Goal: Transaction & Acquisition: Purchase product/service

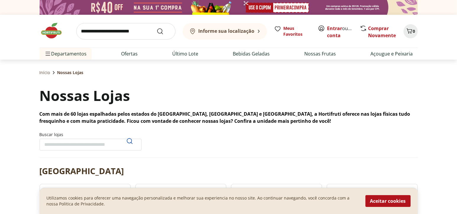
click at [386, 200] on button "Aceitar cookies" at bounding box center [388, 201] width 45 height 12
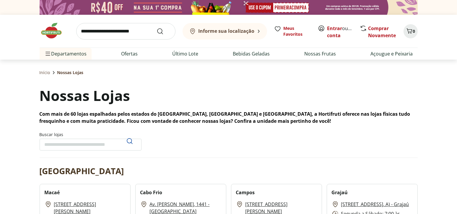
click at [132, 30] on input "search" at bounding box center [125, 31] width 99 height 17
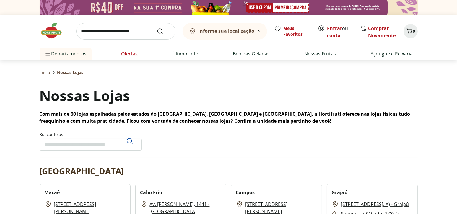
click at [129, 54] on link "Ofertas" at bounding box center [130, 53] width 17 height 7
select select "**********"
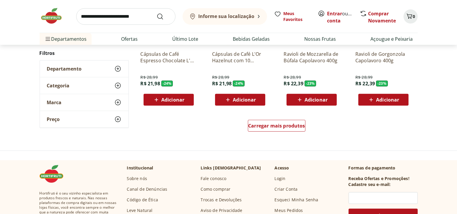
scroll to position [384, 0]
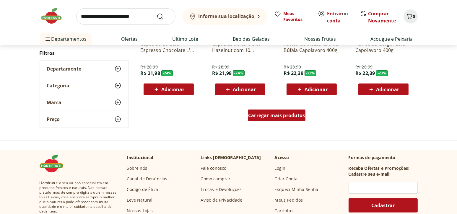
click at [294, 117] on span "Carregar mais produtos" at bounding box center [276, 115] width 57 height 5
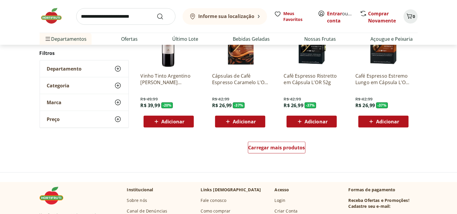
scroll to position [739, 0]
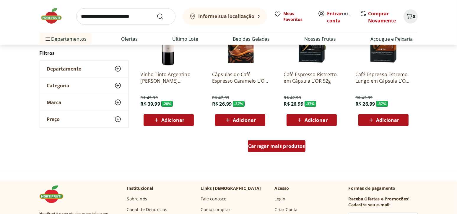
click at [277, 145] on span "Carregar mais produtos" at bounding box center [276, 146] width 57 height 5
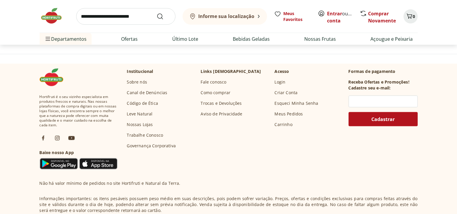
scroll to position [1153, 0]
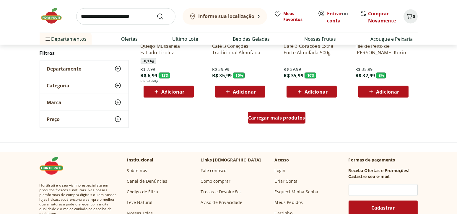
click at [264, 116] on span "Carregar mais produtos" at bounding box center [276, 118] width 57 height 5
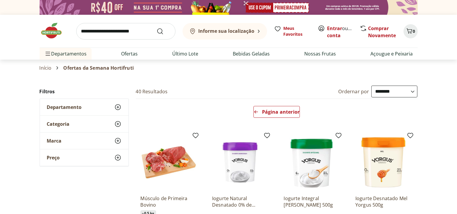
click at [116, 107] on icon at bounding box center [117, 107] width 7 height 7
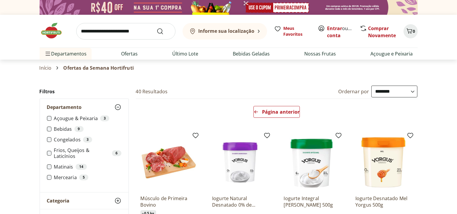
click at [88, 119] on label "Açougue & Peixaria 3" at bounding box center [87, 119] width 67 height 6
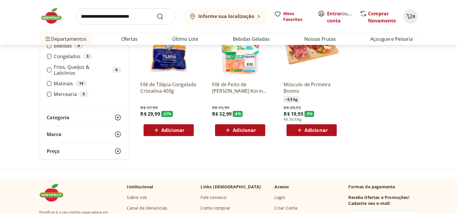
scroll to position [30, 0]
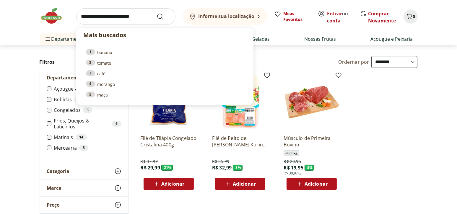
click at [132, 16] on input "search" at bounding box center [125, 16] width 99 height 17
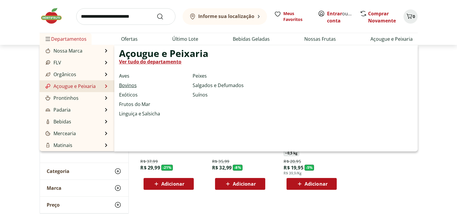
click at [128, 85] on link "Bovinos" at bounding box center [128, 85] width 18 height 7
select select "**********"
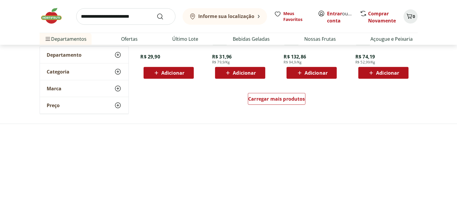
scroll to position [414, 0]
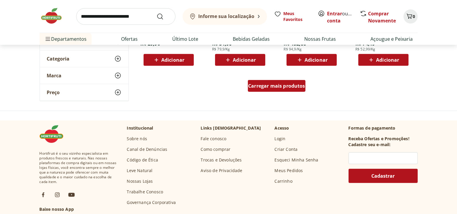
click at [276, 88] on span "Carregar mais produtos" at bounding box center [276, 86] width 57 height 5
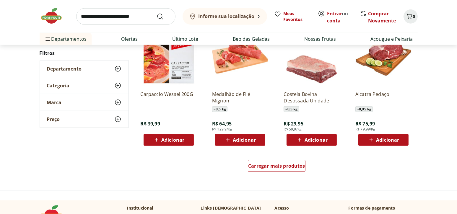
scroll to position [798, 0]
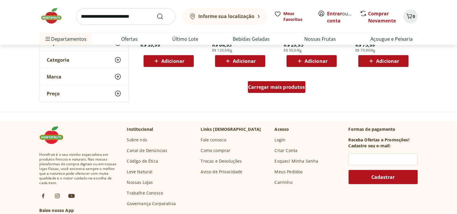
click at [284, 93] on div "Carregar mais produtos" at bounding box center [277, 87] width 58 height 12
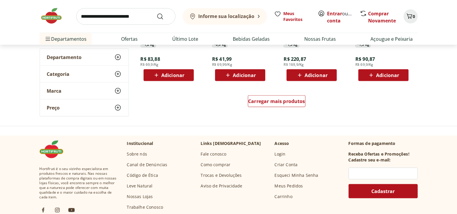
scroll to position [1183, 0]
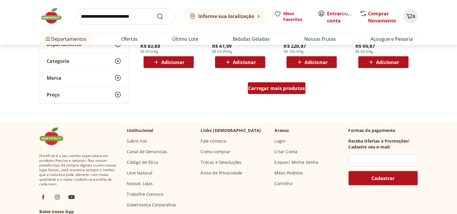
click at [287, 92] on div "Carregar mais produtos" at bounding box center [277, 88] width 58 height 12
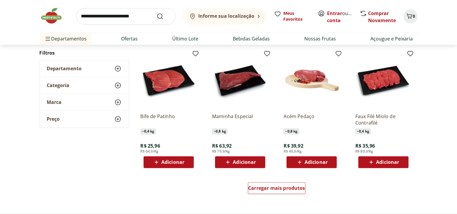
scroll to position [1478, 0]
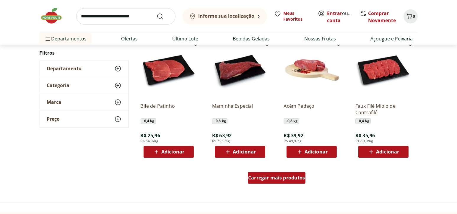
click at [285, 180] on span "Carregar mais produtos" at bounding box center [276, 178] width 57 height 5
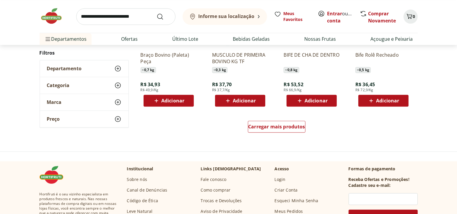
scroll to position [1922, 0]
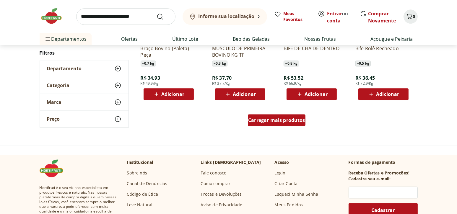
click at [272, 122] on span "Carregar mais produtos" at bounding box center [276, 120] width 57 height 5
